Goal: Information Seeking & Learning: Check status

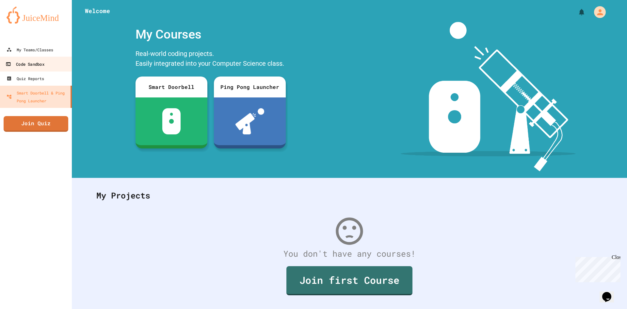
click at [44, 65] on div "Code Sandbox" at bounding box center [25, 64] width 39 height 8
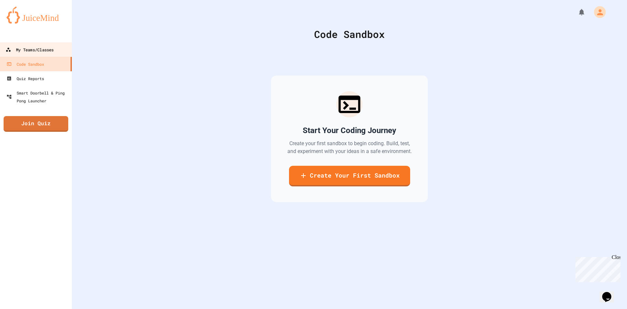
click at [47, 51] on div "My Teams/Classes" at bounding box center [30, 50] width 48 height 8
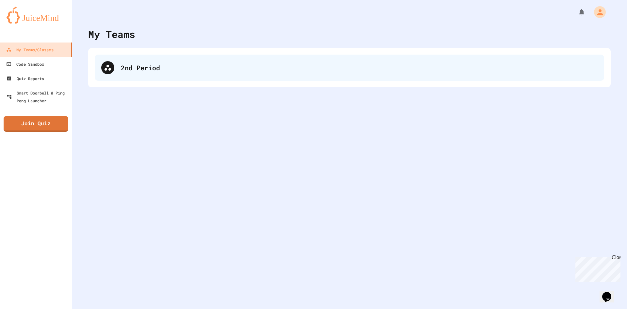
click at [115, 68] on div "2nd Period" at bounding box center [350, 68] width 510 height 26
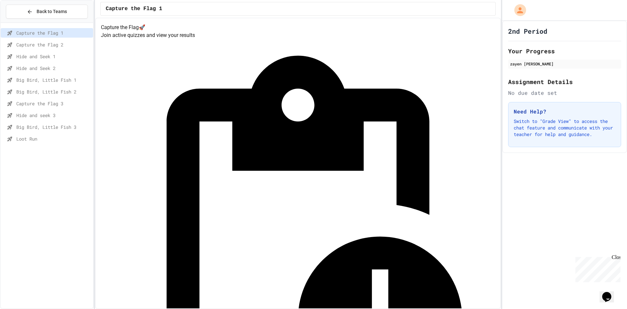
click at [49, 125] on span "Big Bird, Little Fish 3" at bounding box center [53, 127] width 74 height 7
click at [46, 140] on span "Loot Run" at bounding box center [53, 138] width 74 height 7
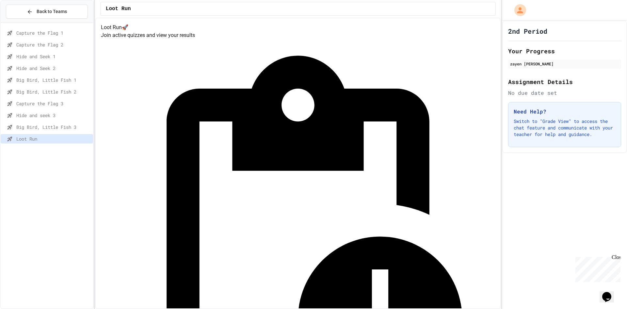
click at [50, 13] on span "Back to Teams" at bounding box center [52, 11] width 30 height 7
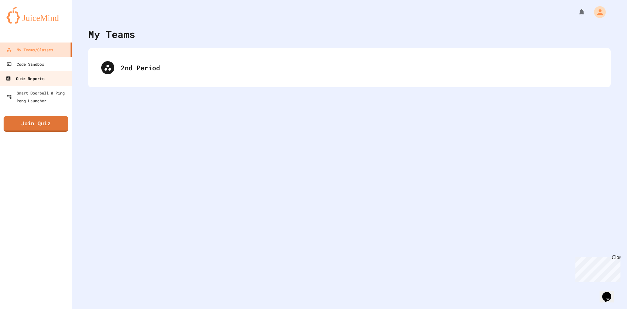
click at [33, 82] on div "Quiz Reports" at bounding box center [25, 79] width 39 height 8
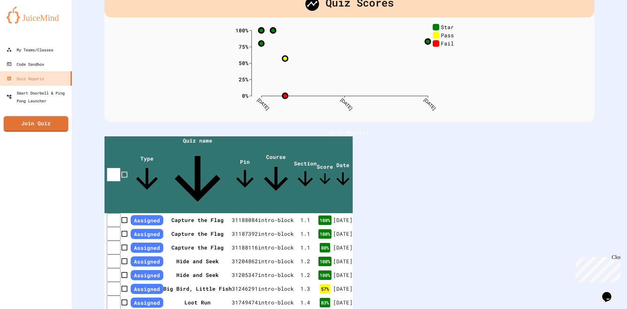
scroll to position [65, 0]
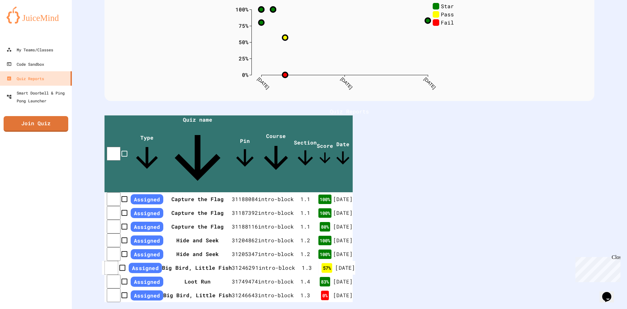
click at [259, 264] on td "31246291" at bounding box center [245, 268] width 27 height 14
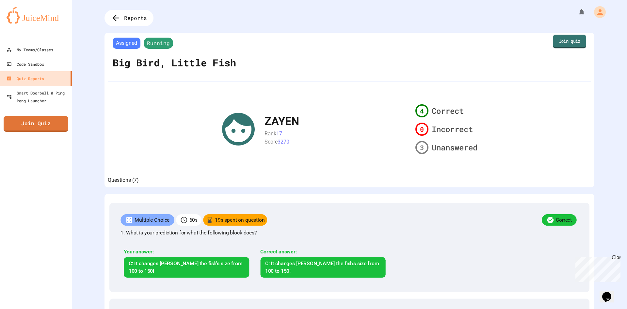
click at [560, 44] on link "Join quiz" at bounding box center [569, 42] width 33 height 14
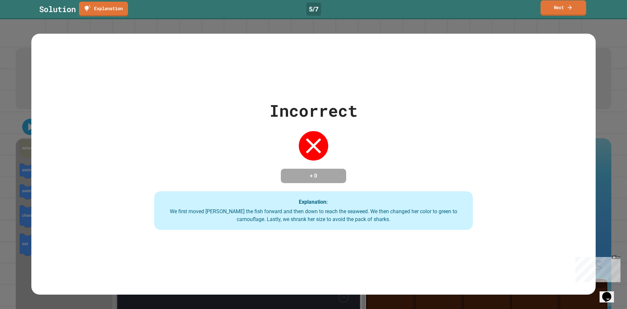
click at [562, 11] on link "Next" at bounding box center [563, 7] width 45 height 15
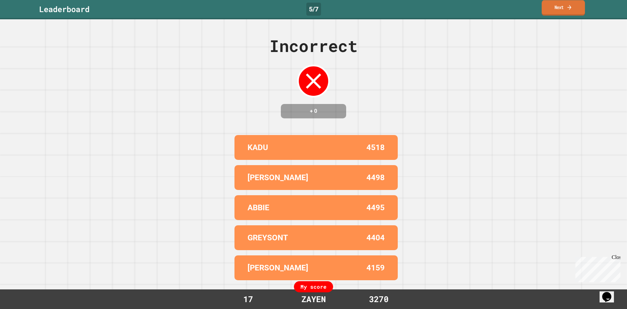
click at [558, 12] on link "Next" at bounding box center [563, 7] width 43 height 15
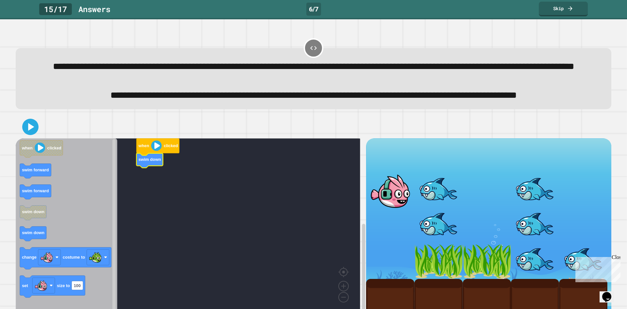
click at [89, 250] on icon "Blockly Workspace" at bounding box center [67, 225] width 102 height 175
click at [115, 206] on rect "Blockly Workspace" at bounding box center [113, 226] width 3 height 174
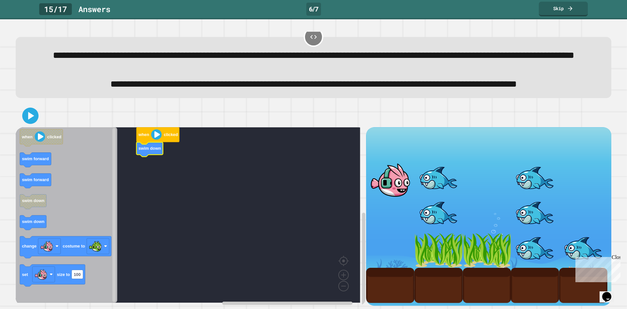
scroll to position [52, 0]
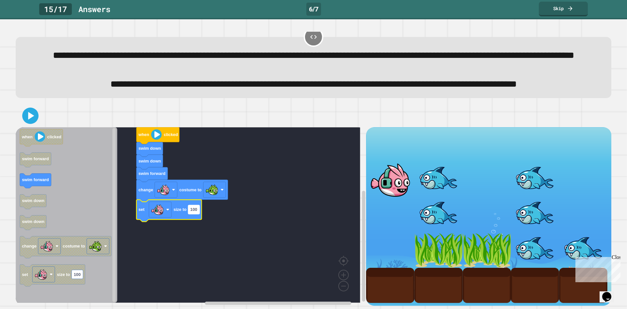
click at [200, 205] on rect "Blockly Workspace" at bounding box center [193, 209] width 11 height 9
type input "**"
click at [29, 112] on icon at bounding box center [31, 115] width 7 height 9
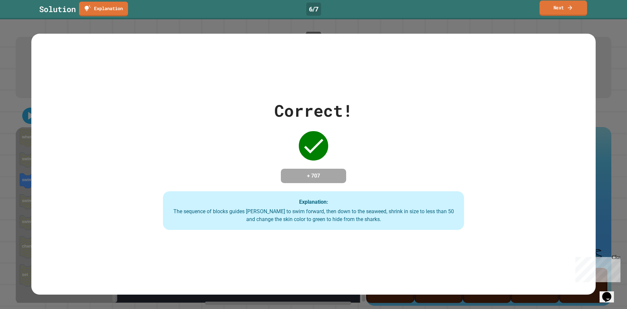
click at [554, 11] on link "Next" at bounding box center [564, 8] width 48 height 15
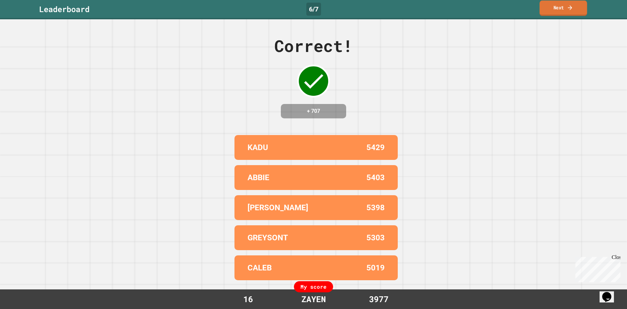
click at [551, 12] on link "Next" at bounding box center [563, 8] width 47 height 15
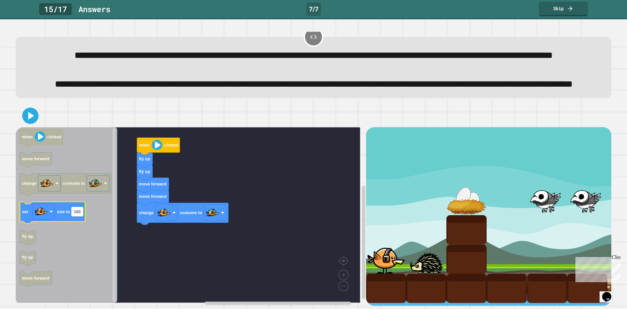
click at [78, 209] on text "100" at bounding box center [77, 211] width 7 height 5
type input "**"
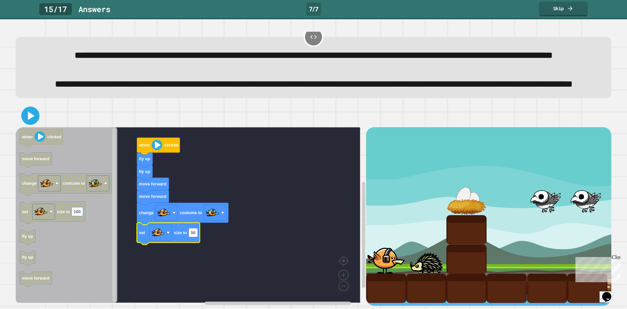
click at [31, 111] on icon at bounding box center [31, 115] width 7 height 8
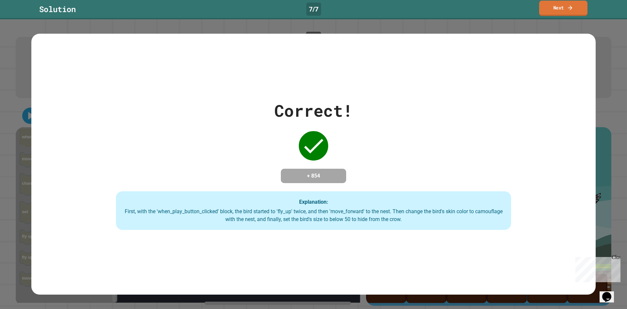
click at [559, 10] on link "Next" at bounding box center [564, 8] width 48 height 15
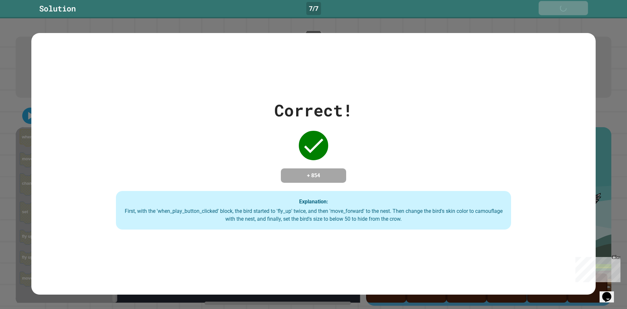
scroll to position [51, 0]
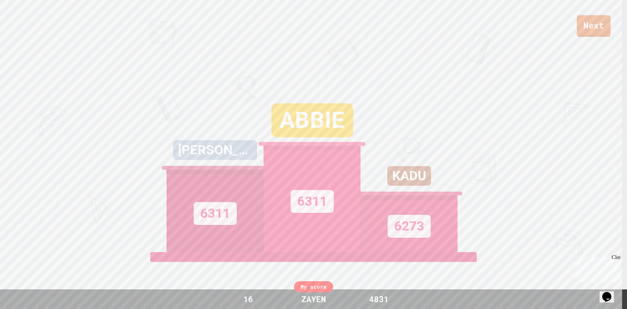
click at [607, 24] on link "Next" at bounding box center [594, 26] width 34 height 22
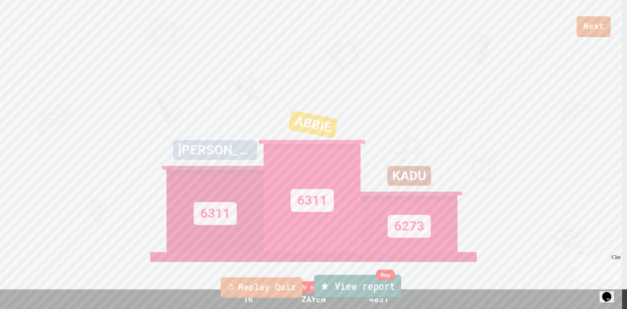
click at [365, 284] on link "New View report" at bounding box center [357, 287] width 87 height 24
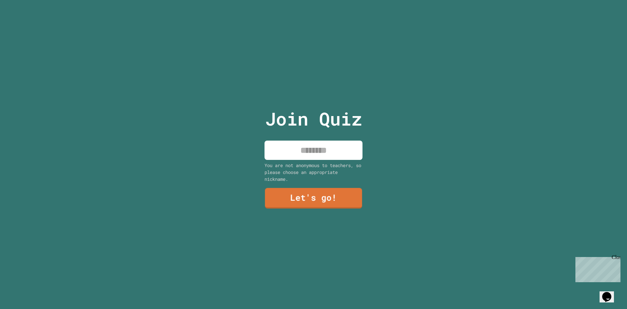
drag, startPoint x: 302, startPoint y: 163, endPoint x: 306, endPoint y: 155, distance: 8.5
click at [303, 162] on div "You are not anonymous to teachers, so please choose an appropriate nickname." at bounding box center [314, 172] width 98 height 21
click at [313, 147] on input at bounding box center [314, 150] width 98 height 19
type input "*****"
click at [323, 193] on link "Let's go!" at bounding box center [313, 197] width 91 height 22
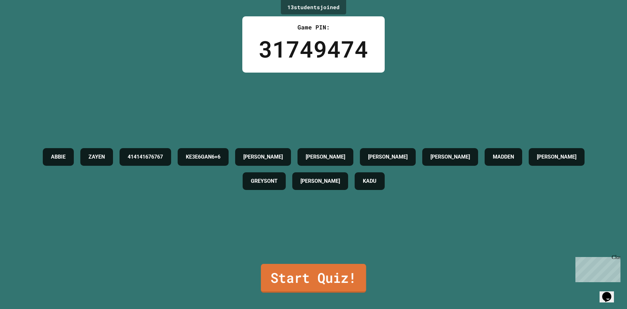
click at [331, 286] on link "Start Quiz!" at bounding box center [313, 278] width 105 height 29
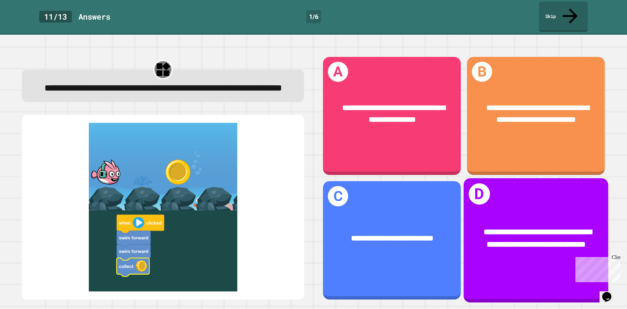
click at [499, 210] on div "**********" at bounding box center [536, 238] width 145 height 56
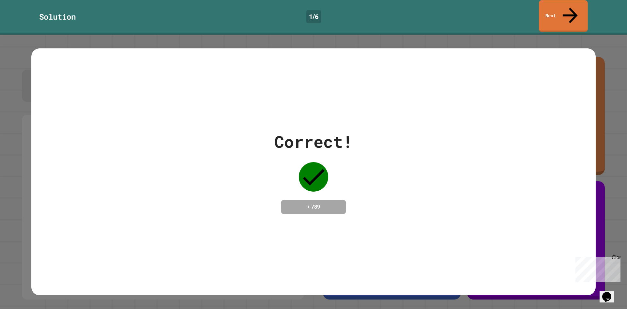
click at [559, 5] on link "Next" at bounding box center [563, 16] width 49 height 32
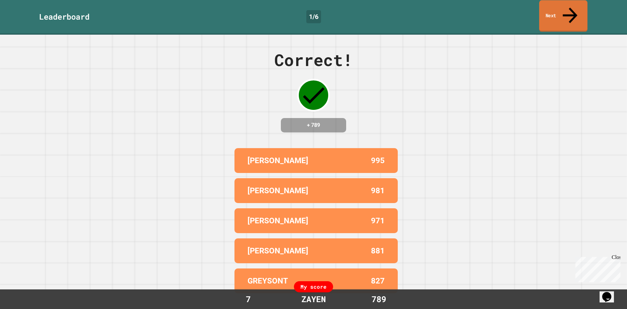
drag, startPoint x: 557, startPoint y: 7, endPoint x: 555, endPoint y: 14, distance: 7.0
click at [556, 8] on link "Next" at bounding box center [564, 16] width 48 height 32
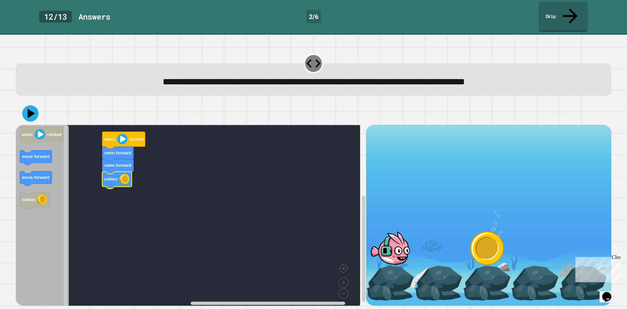
click at [34, 107] on div at bounding box center [314, 113] width 596 height 23
click at [32, 108] on icon at bounding box center [31, 113] width 8 height 11
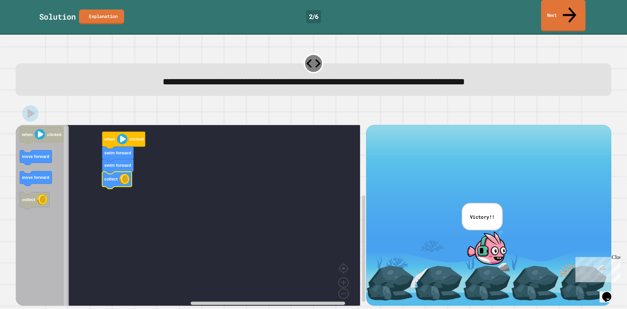
click at [563, 9] on link "Next" at bounding box center [563, 16] width 44 height 32
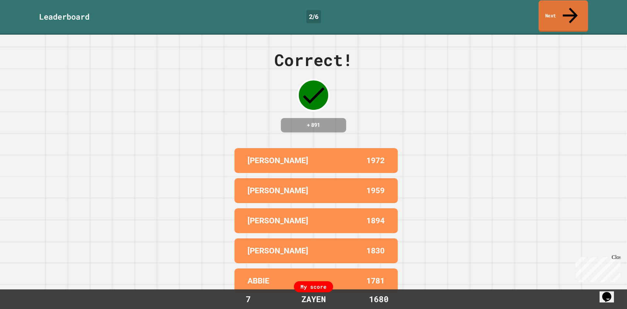
click at [565, 13] on link "Next" at bounding box center [563, 16] width 49 height 32
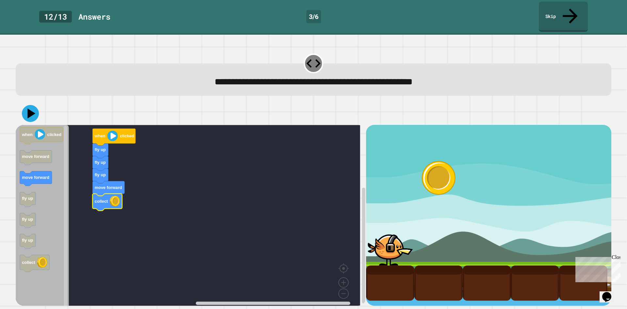
click at [33, 105] on icon at bounding box center [30, 113] width 17 height 17
click at [99, 169] on icon "Blockly Workspace" at bounding box center [100, 176] width 16 height 15
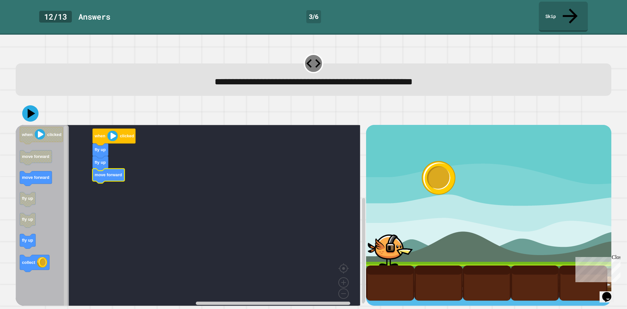
click at [58, 220] on icon "Blockly Workspace" at bounding box center [42, 217] width 53 height 185
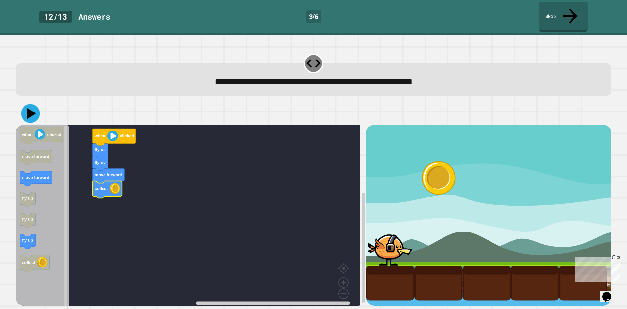
click at [24, 104] on icon at bounding box center [30, 113] width 19 height 19
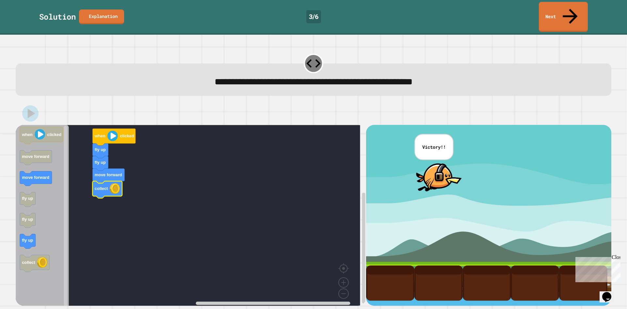
click at [588, 13] on div "Solution Explanation 3 / 6 Next" at bounding box center [313, 17] width 627 height 30
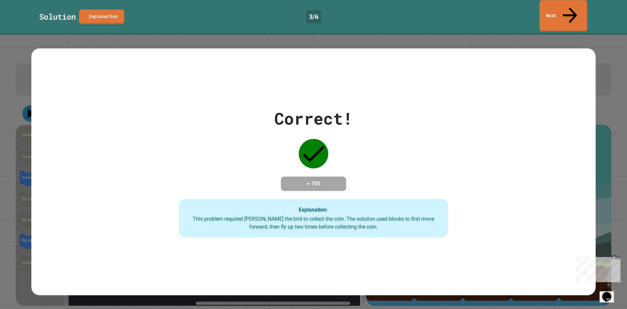
click at [571, 15] on link "Next" at bounding box center [564, 16] width 48 height 32
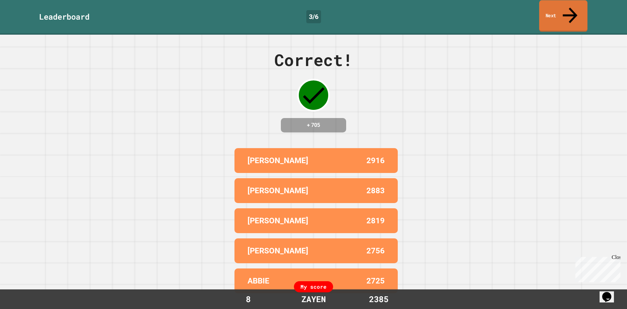
click at [560, 7] on link "Next" at bounding box center [564, 16] width 48 height 32
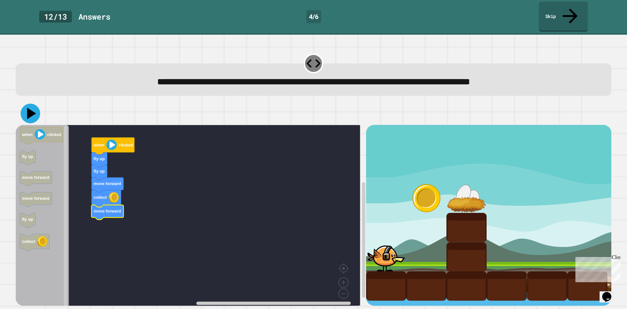
click at [28, 108] on icon at bounding box center [31, 113] width 9 height 11
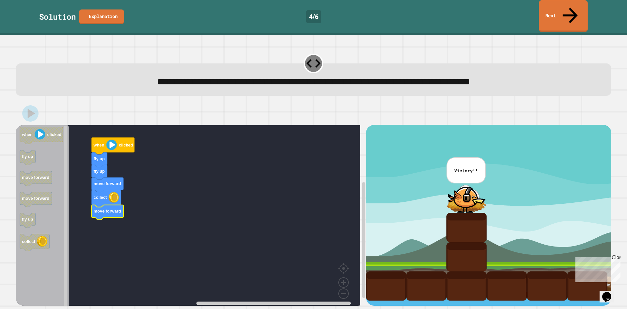
click at [577, 12] on link "Next" at bounding box center [563, 16] width 49 height 32
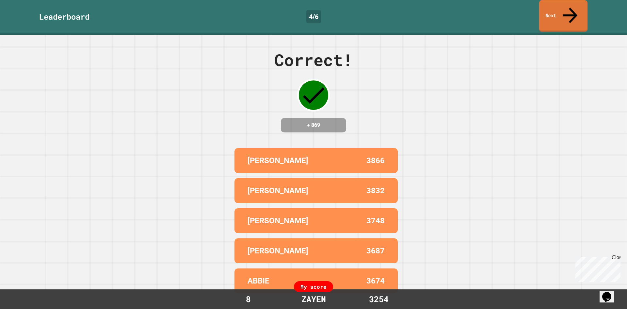
click at [547, 10] on link "Next" at bounding box center [564, 16] width 48 height 32
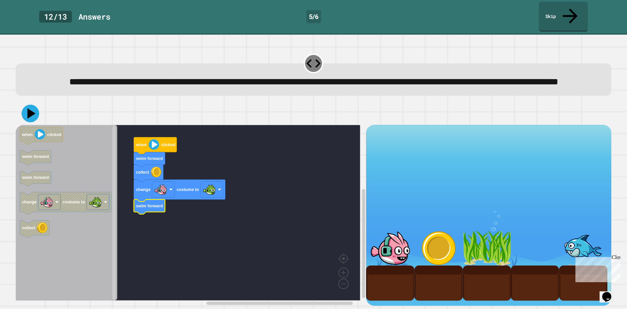
click at [32, 120] on icon at bounding box center [31, 114] width 18 height 18
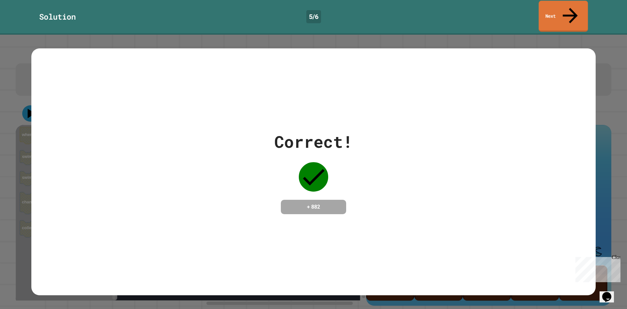
click at [543, 12] on link "Next" at bounding box center [563, 16] width 49 height 31
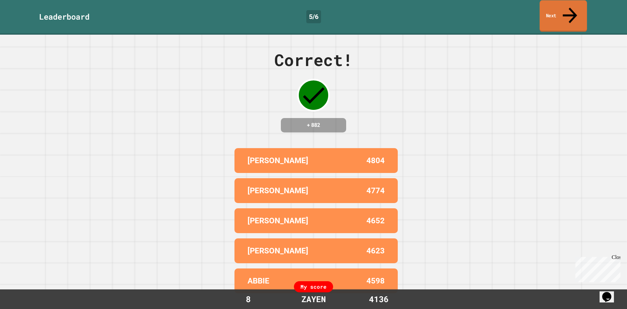
click at [549, 8] on link "Next" at bounding box center [563, 16] width 47 height 32
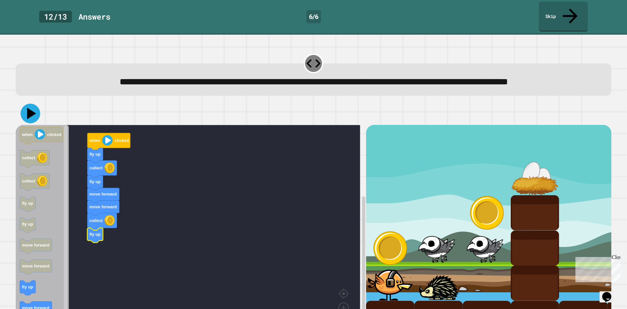
click at [31, 112] on icon at bounding box center [31, 113] width 9 height 11
click at [22, 113] on button at bounding box center [31, 114] width 20 height 20
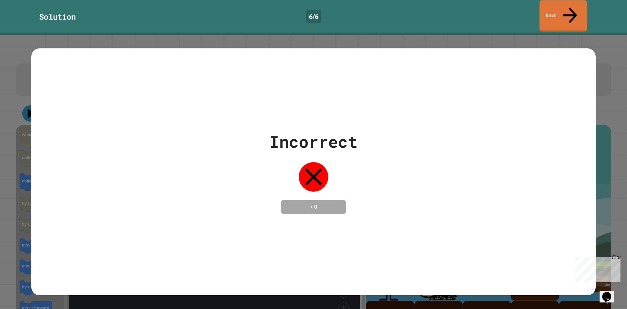
click at [552, 10] on link "Next" at bounding box center [564, 16] width 48 height 32
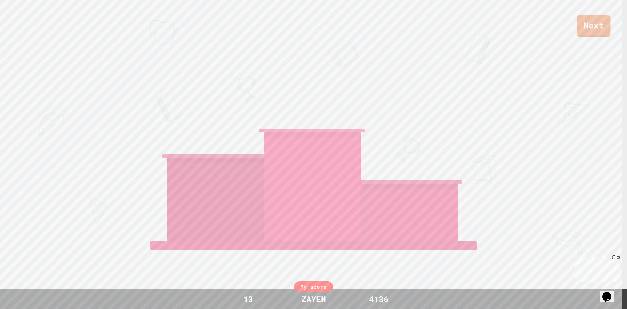
click at [601, 29] on link "Next" at bounding box center [594, 26] width 34 height 22
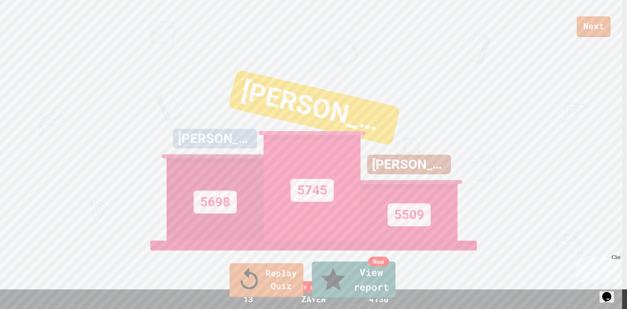
click at [353, 296] on link "New View report" at bounding box center [354, 279] width 84 height 37
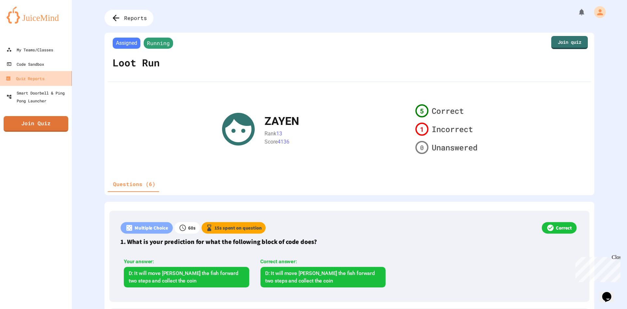
click at [49, 81] on link "Quiz Reports" at bounding box center [36, 78] width 74 height 15
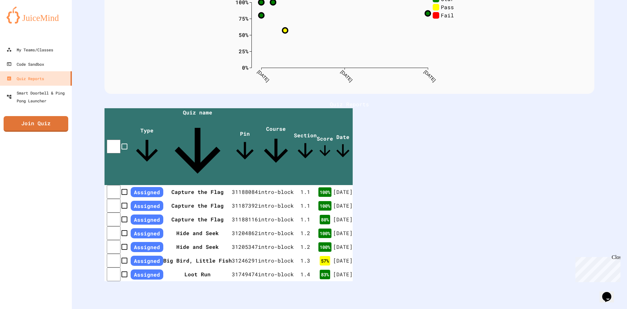
scroll to position [89, 0]
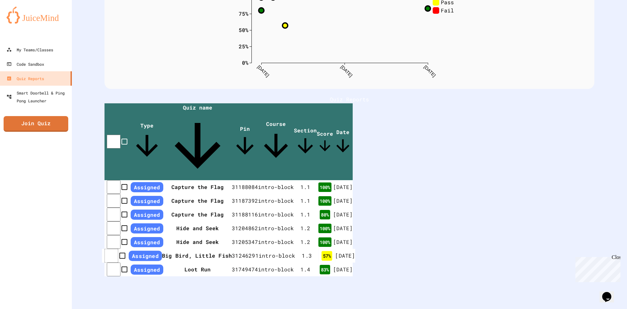
click at [118, 249] on td at bounding box center [115, 256] width 27 height 14
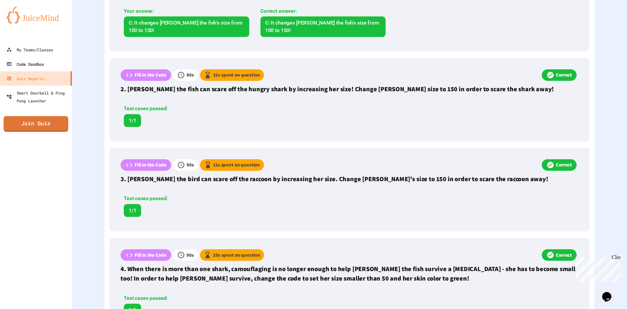
scroll to position [212, 0]
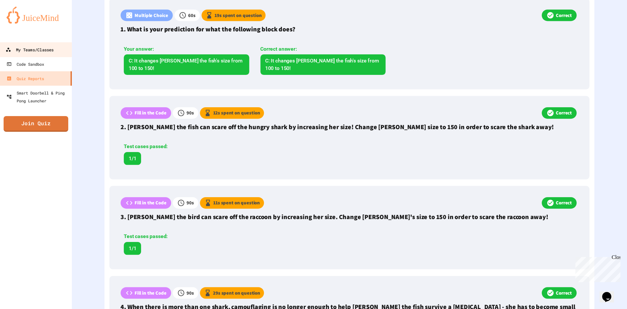
click at [39, 53] on div "My Teams/Classes" at bounding box center [30, 50] width 48 height 8
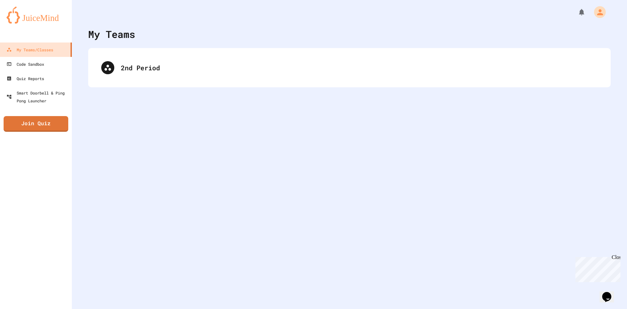
click at [197, 81] on div "2nd Period" at bounding box center [349, 67] width 523 height 39
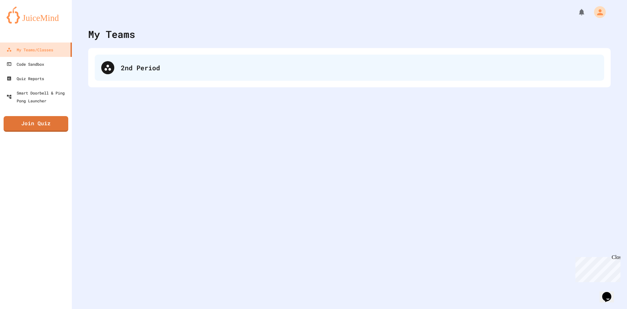
click at [173, 71] on div "2nd Period" at bounding box center [359, 68] width 477 height 10
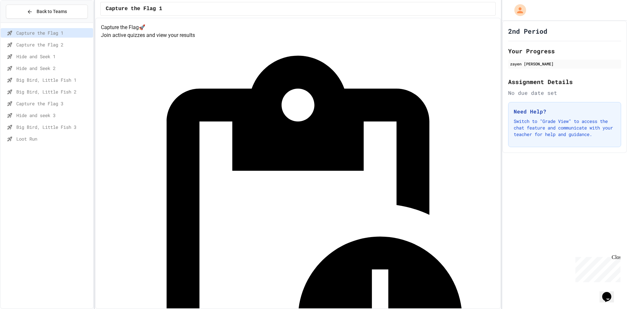
click at [54, 89] on span "Big Bird, Little Fish 2" at bounding box center [53, 91] width 74 height 7
click at [68, 85] on div "Big Bird, Little Fish 1" at bounding box center [47, 81] width 92 height 12
click at [70, 93] on span "Big Bird, Little Fish 2" at bounding box center [53, 91] width 74 height 7
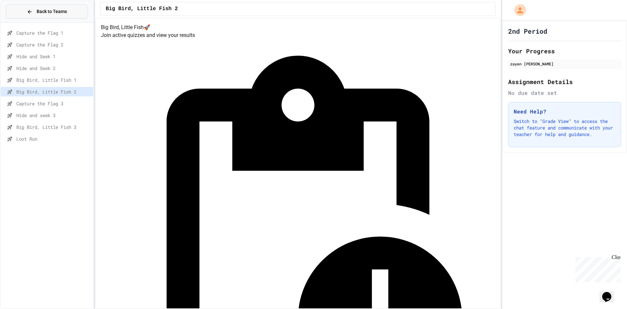
click at [32, 11] on icon at bounding box center [30, 12] width 6 height 6
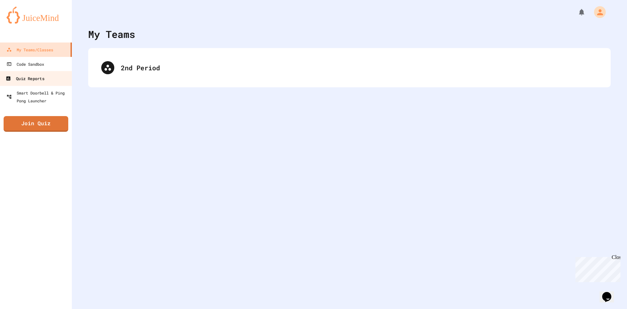
click at [39, 79] on div "Quiz Reports" at bounding box center [25, 79] width 39 height 8
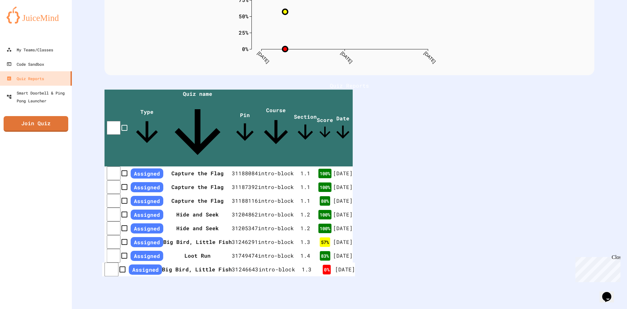
scroll to position [114, 0]
click at [295, 265] on div "intro-block" at bounding box center [277, 269] width 37 height 8
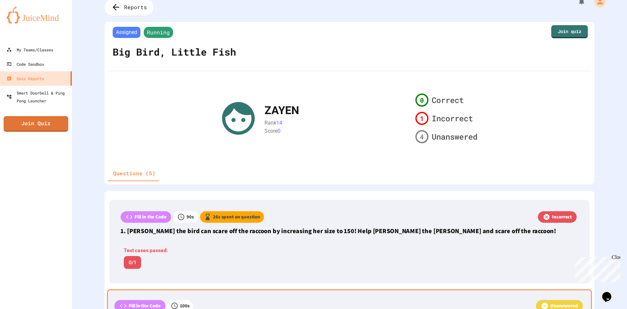
scroll to position [7, 0]
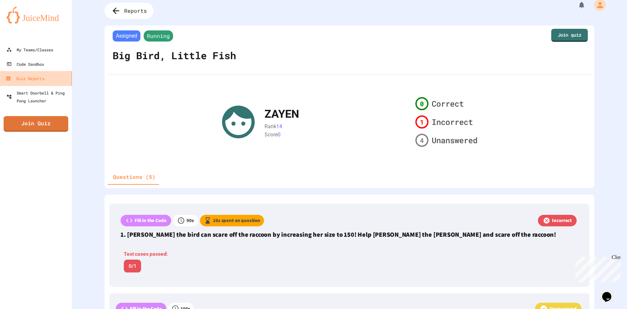
click at [32, 82] on div "Quiz Reports" at bounding box center [25, 79] width 39 height 8
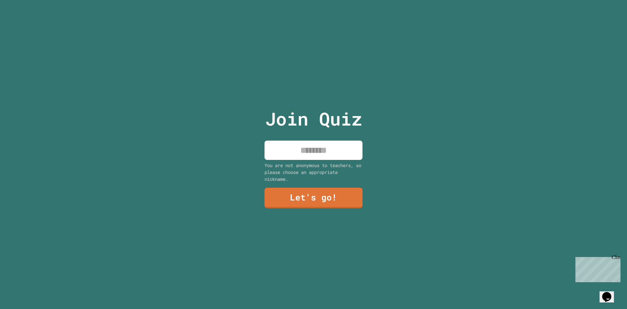
click at [306, 145] on input at bounding box center [314, 150] width 98 height 19
type input "*****"
click at [329, 201] on link "Let's go!" at bounding box center [313, 198] width 97 height 22
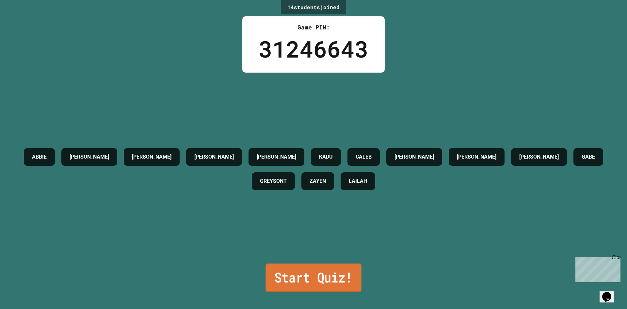
click at [307, 264] on link "Start Quiz!" at bounding box center [314, 277] width 96 height 29
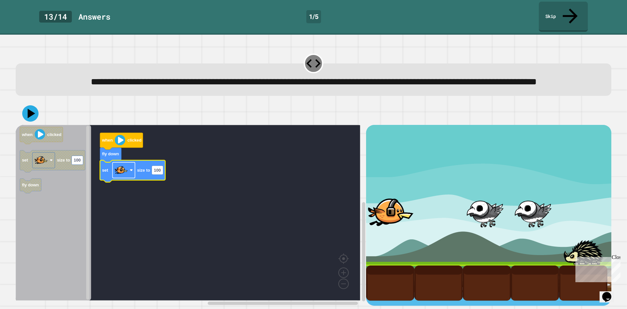
click at [128, 175] on rect "Blockly Workspace" at bounding box center [123, 170] width 23 height 16
click at [161, 173] on text "100" at bounding box center [157, 170] width 7 height 5
type input "**"
click at [28, 118] on icon at bounding box center [31, 114] width 20 height 20
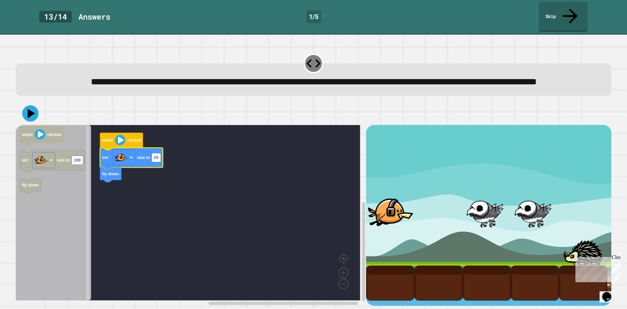
click at [31, 117] on icon at bounding box center [30, 113] width 16 height 16
click at [32, 117] on icon at bounding box center [31, 114] width 20 height 20
click at [28, 111] on icon at bounding box center [31, 113] width 9 height 11
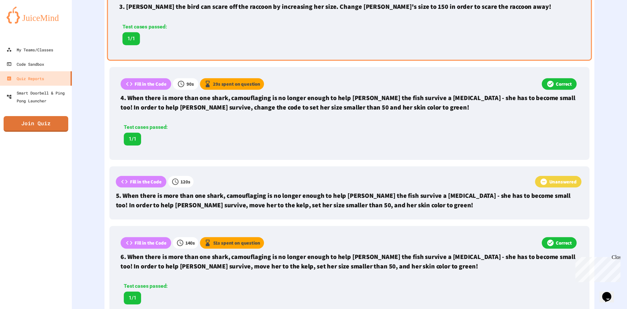
scroll to position [425, 0]
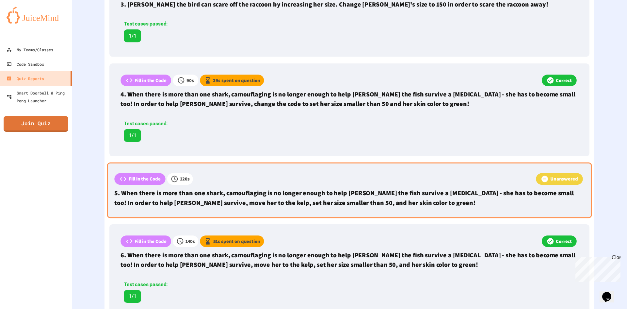
click at [372, 194] on p "5. When there is more than one shark, camouflaging is no longer enough to help …" at bounding box center [349, 197] width 470 height 19
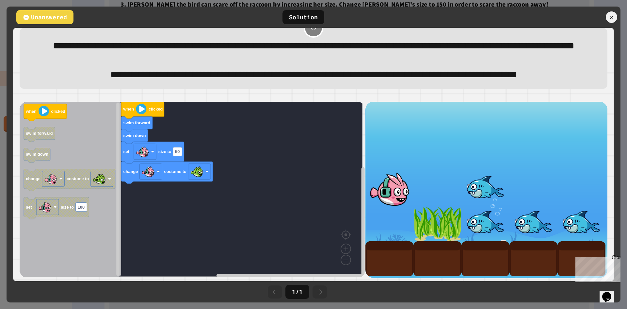
scroll to position [57, 0]
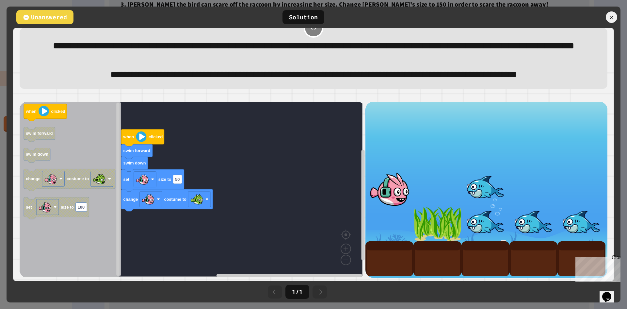
click at [477, 149] on div at bounding box center [486, 154] width 48 height 35
click at [299, 14] on div "Solution" at bounding box center [304, 17] width 42 height 14
click at [616, 17] on div at bounding box center [611, 16] width 13 height 13
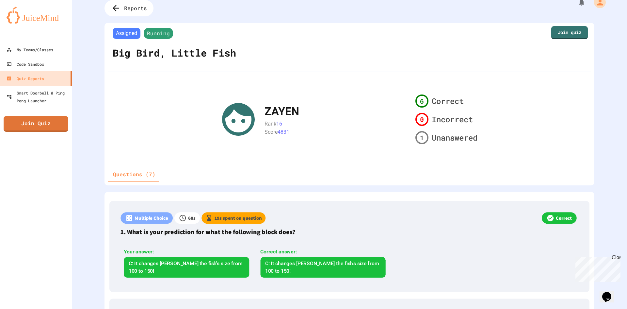
scroll to position [0, 0]
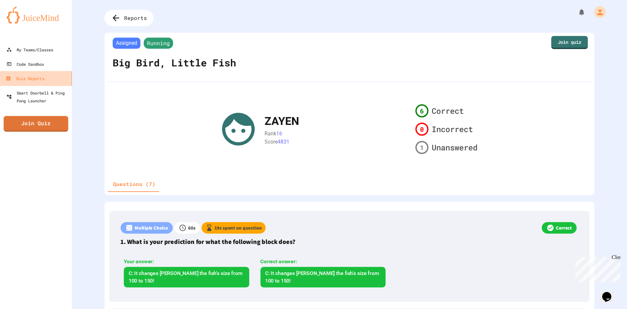
click at [48, 82] on link "Quiz Reports" at bounding box center [36, 78] width 74 height 15
